Goal: Information Seeking & Learning: Learn about a topic

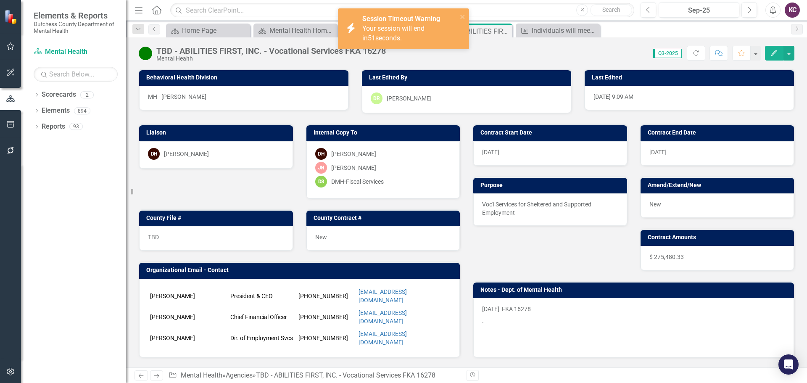
click at [548, 47] on div "Score: 0.00 Q3-2025 Completed Refresh Comment Favorite Edit" at bounding box center [592, 53] width 404 height 14
click at [464, 16] on icon "close" at bounding box center [462, 17] width 4 height 4
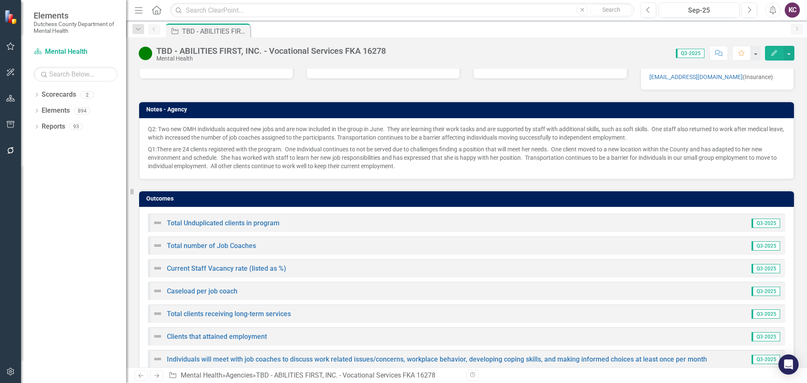
scroll to position [647, 0]
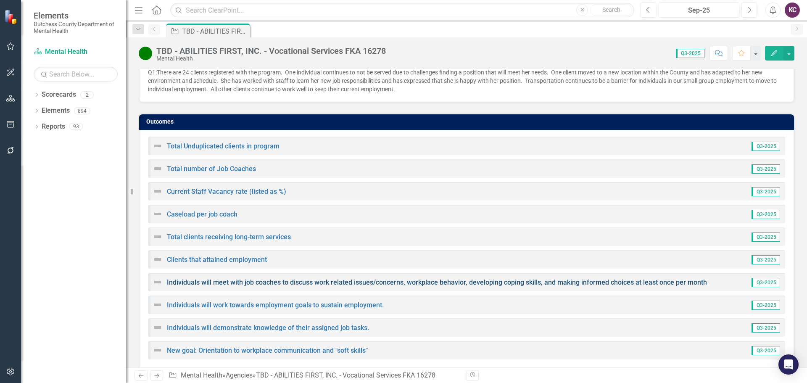
click at [224, 278] on link "Individuals will meet with job coaches to discuss work related issues/concerns,…" at bounding box center [437, 282] width 540 height 8
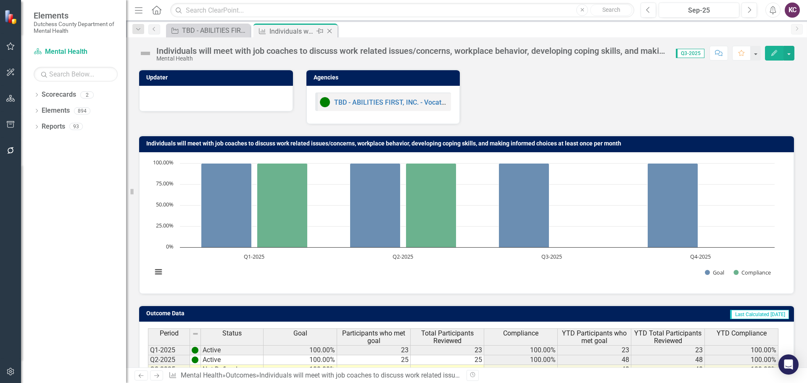
click at [330, 32] on icon at bounding box center [329, 31] width 5 height 5
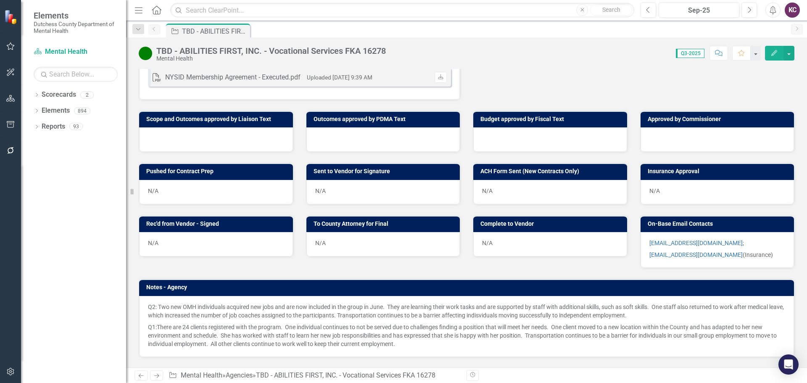
scroll to position [310, 0]
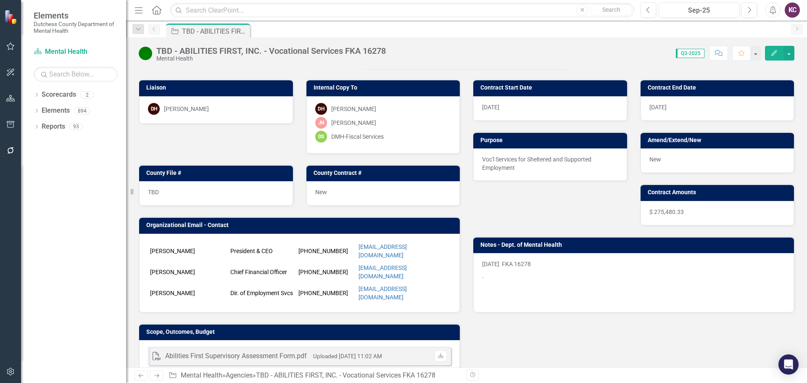
scroll to position [0, 0]
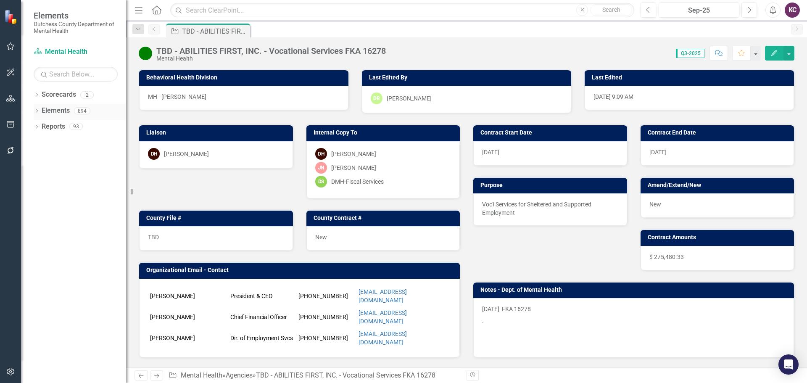
click at [50, 108] on link "Elements" at bounding box center [56, 111] width 28 height 10
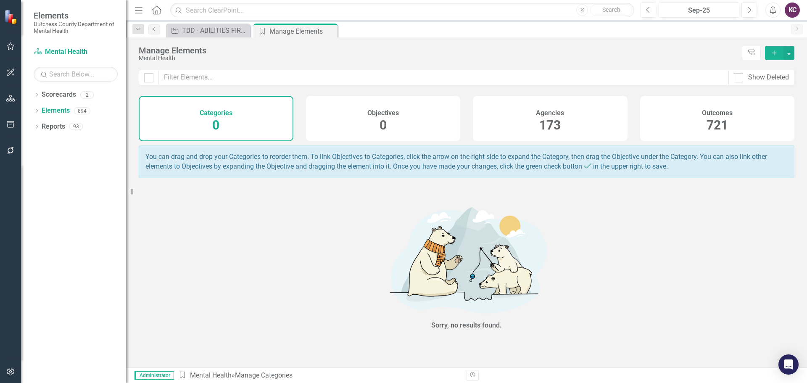
click at [491, 110] on div "Agencies 173" at bounding box center [550, 118] width 155 height 45
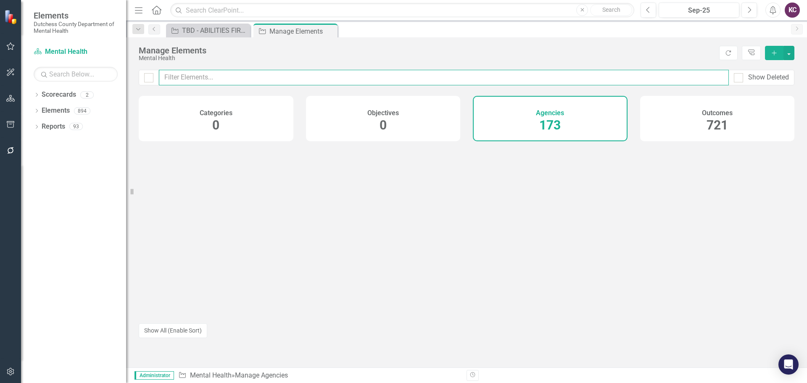
click at [219, 73] on input "text" at bounding box center [444, 78] width 570 height 16
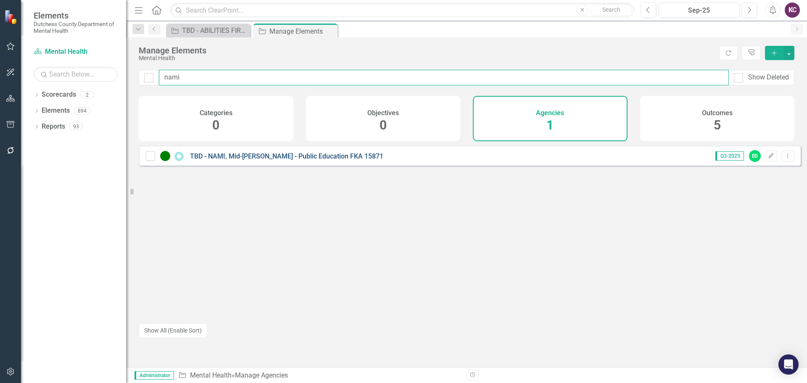
type input "nami"
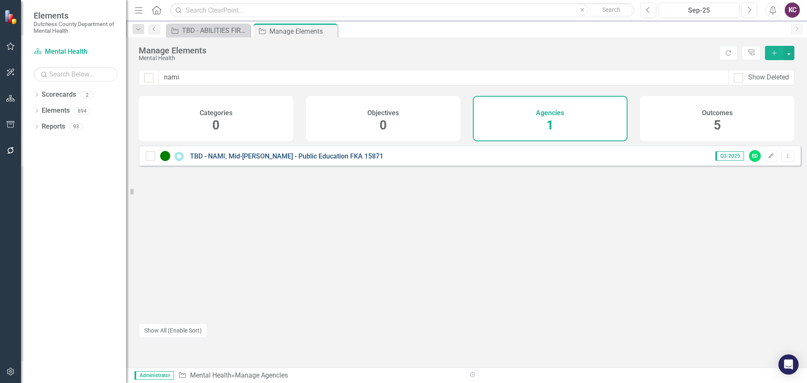
click at [294, 160] on link "TBD - NAMI, Mid-[PERSON_NAME] - Public Education FKA 15871" at bounding box center [286, 156] width 193 height 8
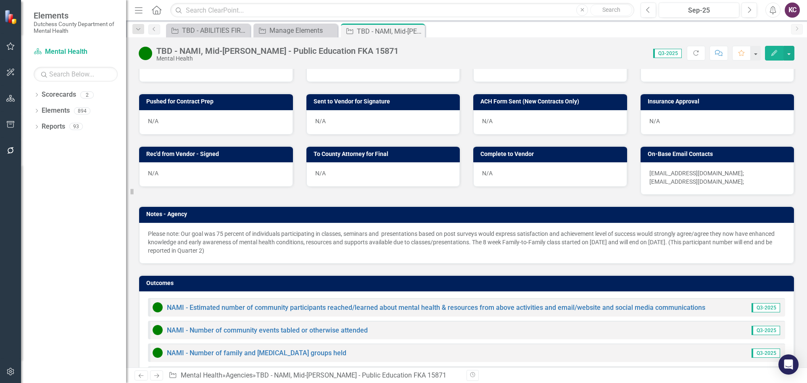
scroll to position [439, 0]
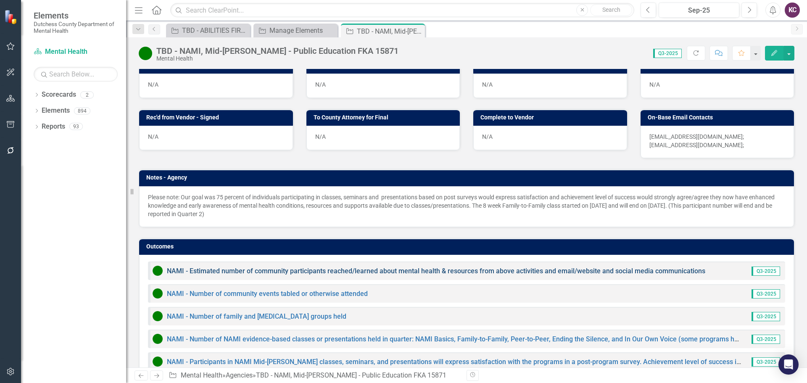
click at [302, 267] on link "NAMI - Estimated number of community participants reached/learned about mental …" at bounding box center [436, 271] width 539 height 8
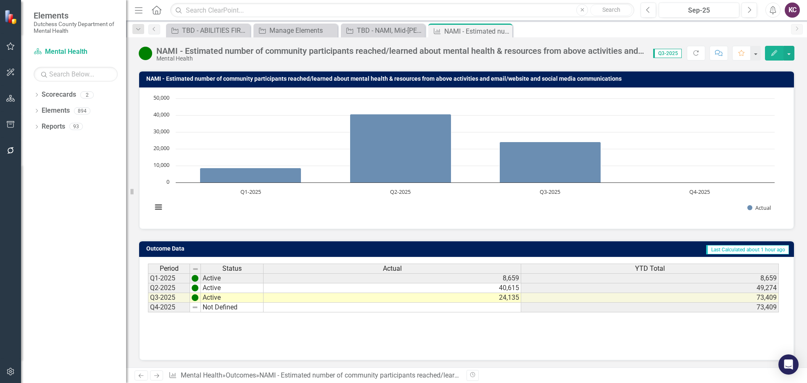
scroll to position [66, 0]
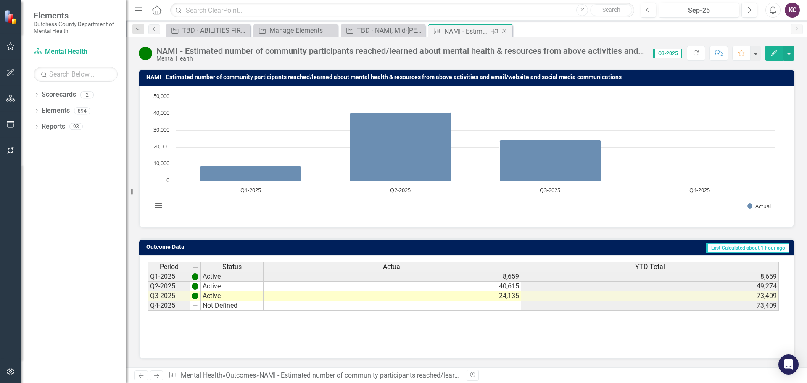
click at [503, 29] on icon at bounding box center [504, 31] width 5 height 5
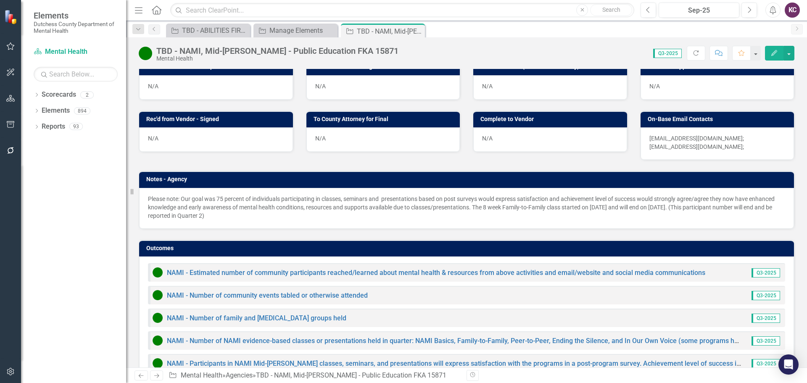
scroll to position [439, 0]
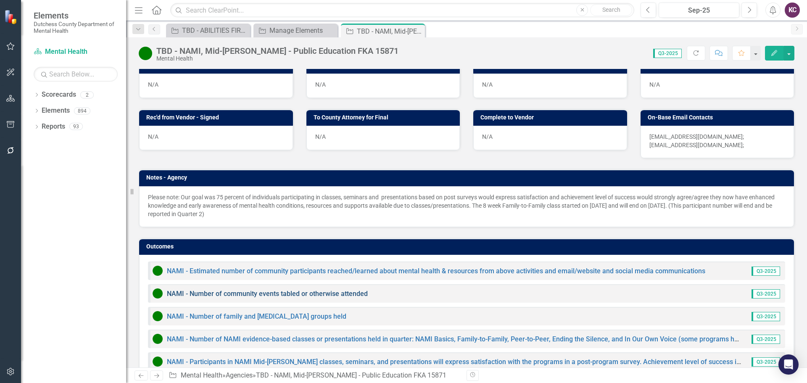
click at [198, 290] on link "NAMI - Number of community events tabled or otherwise attended" at bounding box center [267, 294] width 201 height 8
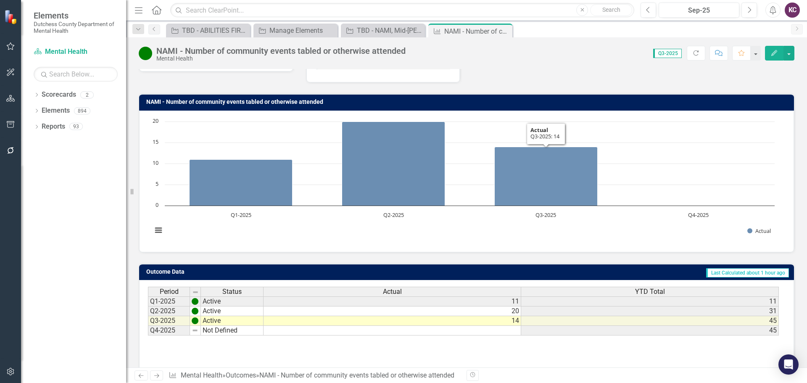
scroll to position [66, 0]
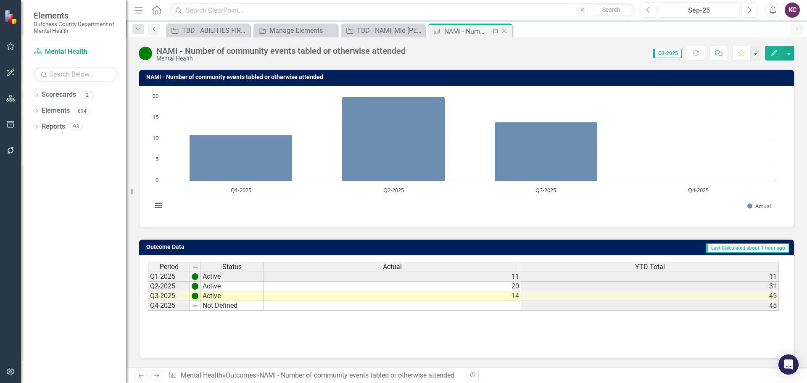
click at [504, 31] on icon at bounding box center [504, 31] width 5 height 5
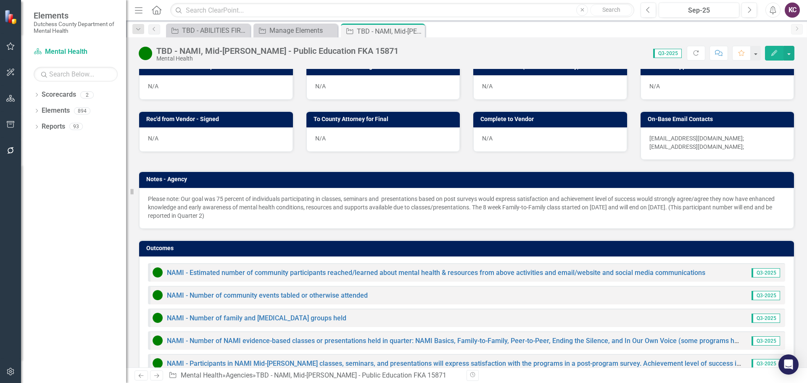
scroll to position [439, 0]
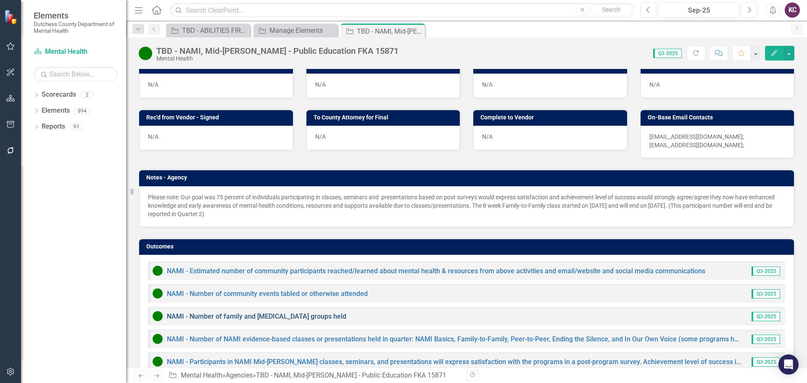
click at [242, 312] on link "NAMI - Number of family and [MEDICAL_DATA] groups held" at bounding box center [257, 316] width 180 height 8
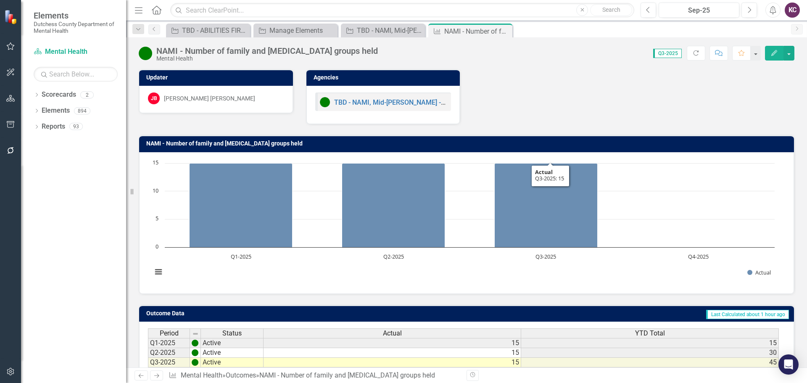
scroll to position [66, 0]
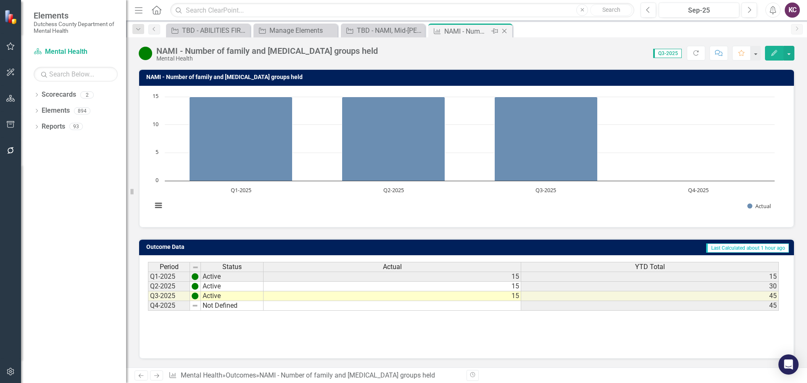
click at [503, 28] on icon "Close" at bounding box center [504, 31] width 8 height 7
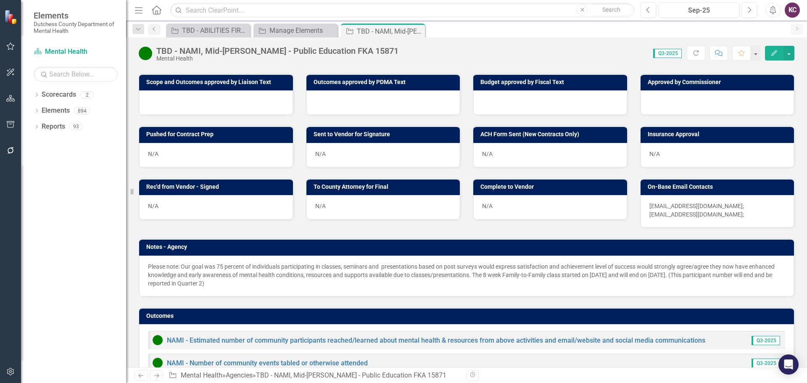
scroll to position [439, 0]
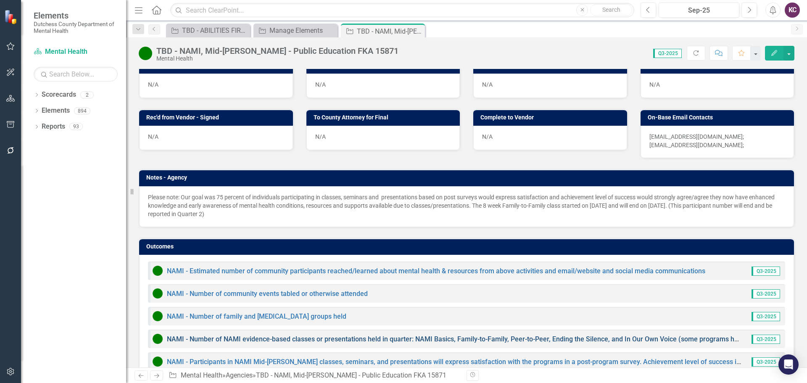
click at [250, 335] on link "NAMI - Number of NAMI evidence-based classes or presentations held in quarter: …" at bounding box center [515, 339] width 697 height 8
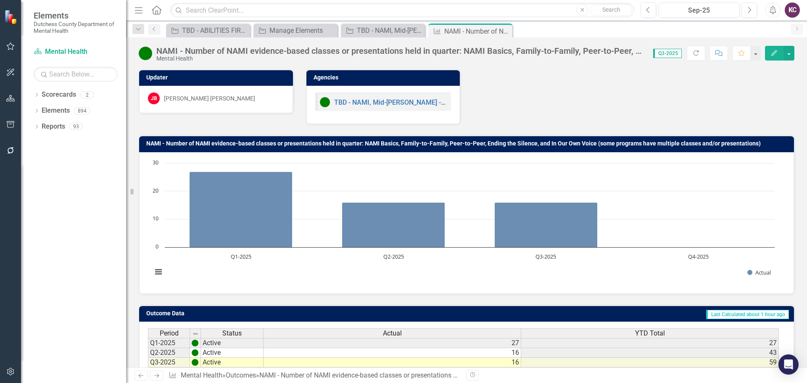
scroll to position [66, 0]
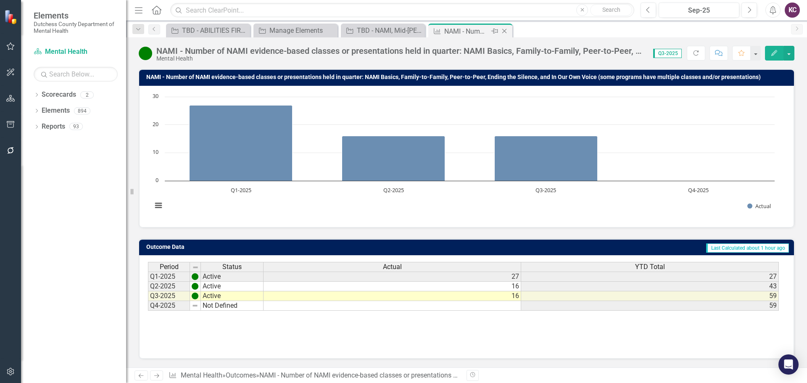
click at [504, 30] on icon at bounding box center [504, 31] width 5 height 5
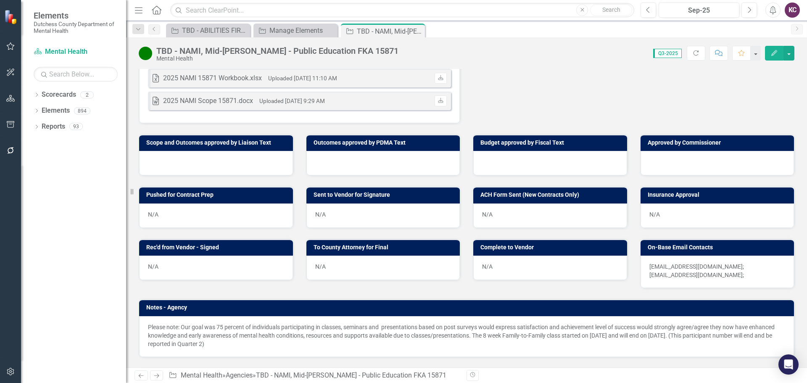
scroll to position [439, 0]
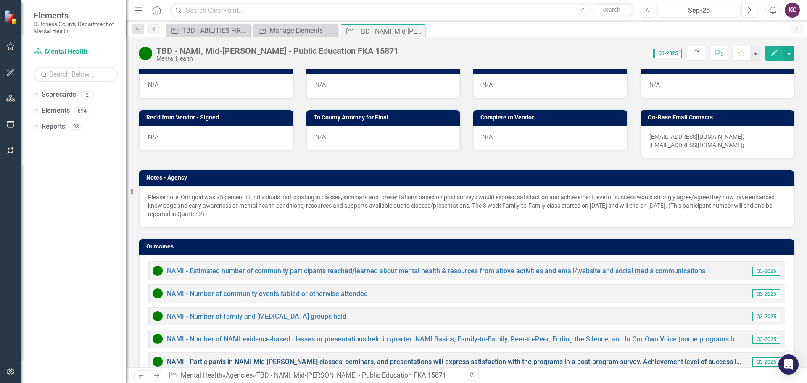
click at [252, 358] on link "NAMI - Participants in NAMI Mid-[PERSON_NAME] classes, seminars, and presentati…" at bounding box center [729, 362] width 1125 height 8
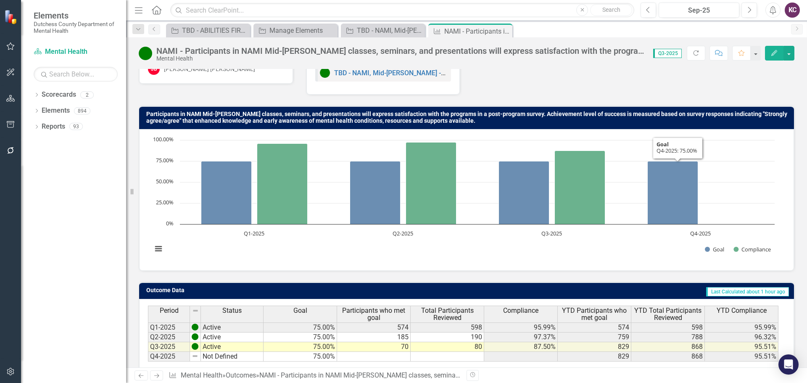
scroll to position [73, 0]
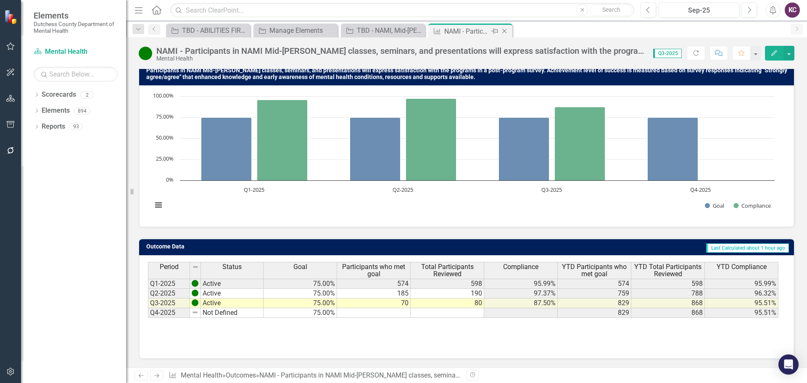
click at [506, 29] on icon "Close" at bounding box center [504, 31] width 8 height 7
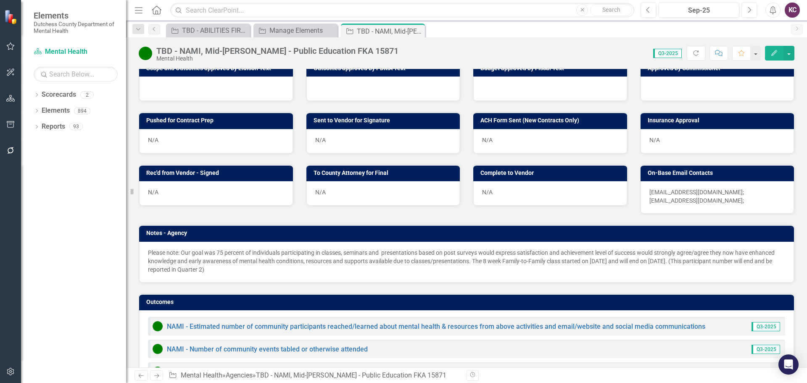
scroll to position [439, 0]
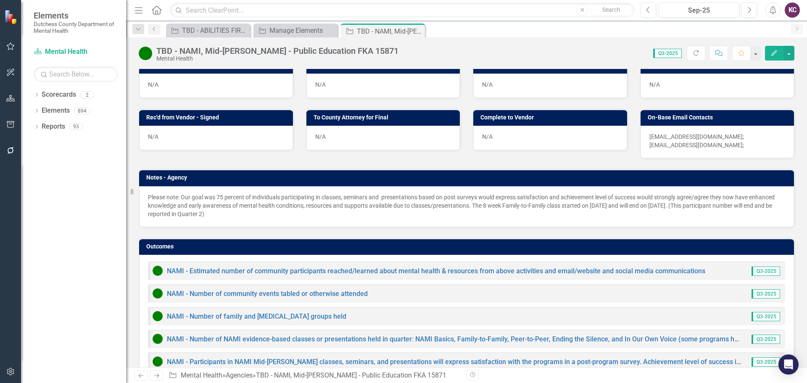
click at [559, 50] on div "Score: 0.00 Q3-2025 Completed Refresh Comment Favorite Edit" at bounding box center [599, 53] width 392 height 14
click at [558, 50] on div "Score: 0.00 Q3-2025 Completed Refresh Comment Favorite Edit" at bounding box center [599, 53] width 392 height 14
click at [550, 40] on div "TBD - NAMI, Mid-Hudson - Public Education FKA 15871 Mental Health Score: 0.00 Q…" at bounding box center [466, 49] width 681 height 25
